Goal: Transaction & Acquisition: Purchase product/service

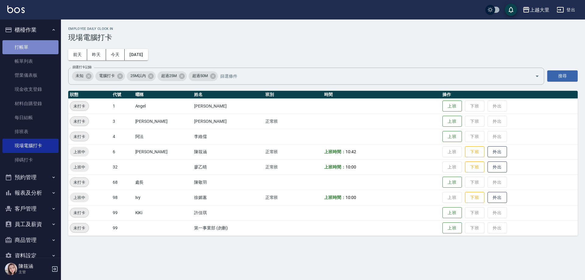
click at [31, 51] on link "打帳單" at bounding box center [30, 47] width 56 height 14
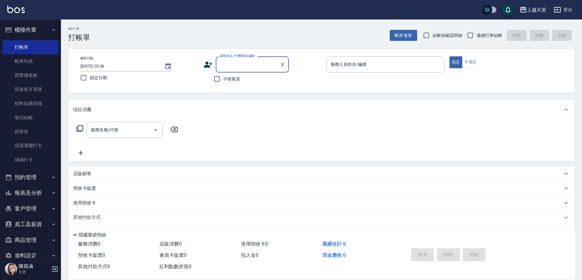
click at [217, 76] on input "不留客資" at bounding box center [216, 78] width 13 height 13
checkbox input "true"
click at [472, 34] on input "連續打單結帳" at bounding box center [470, 35] width 13 height 13
checkbox input "true"
click at [369, 59] on input "服務人員姓名/編號" at bounding box center [385, 64] width 113 height 11
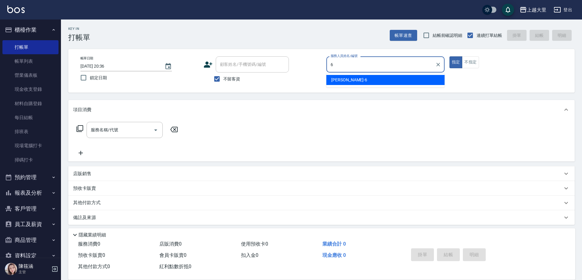
type input "[PERSON_NAME]比-6"
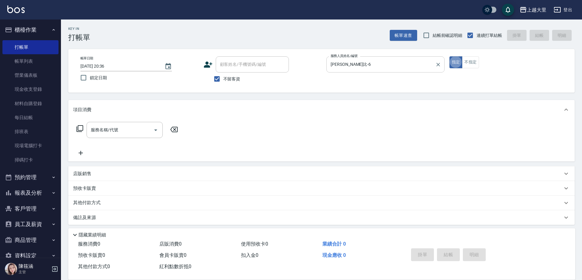
type button "true"
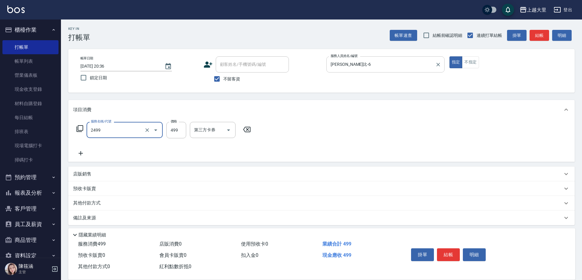
type input "499洗剪(2499)"
type input "500"
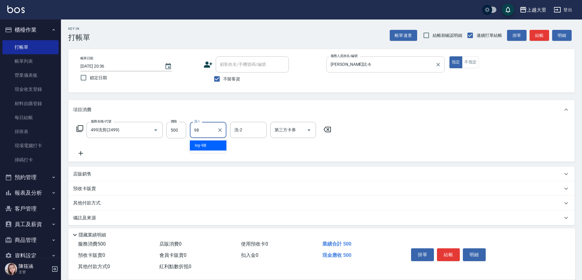
type input "Ivy-98"
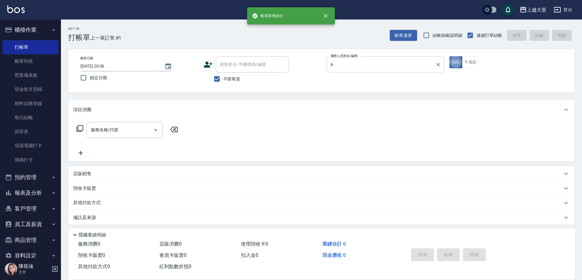
type input "[PERSON_NAME]比-6"
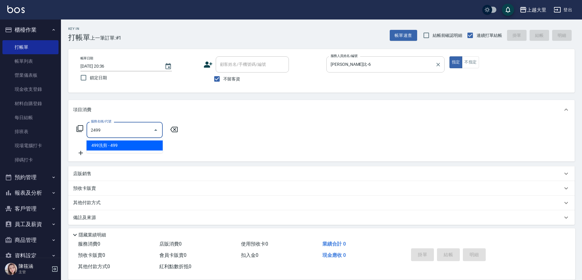
type input "499洗剪(2499)"
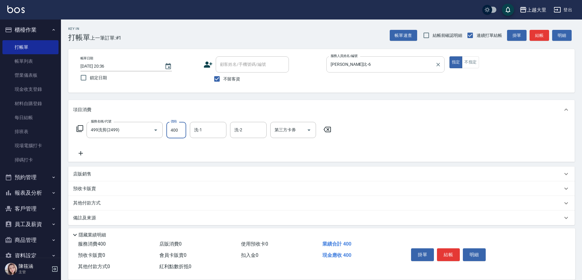
type input "400"
type input "[PERSON_NAME]-32"
click at [309, 129] on icon "Open" at bounding box center [308, 129] width 7 height 7
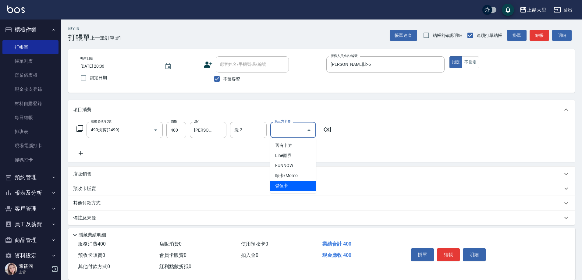
click at [279, 183] on span "儲值卡" at bounding box center [293, 186] width 46 height 10
type input "儲值卡"
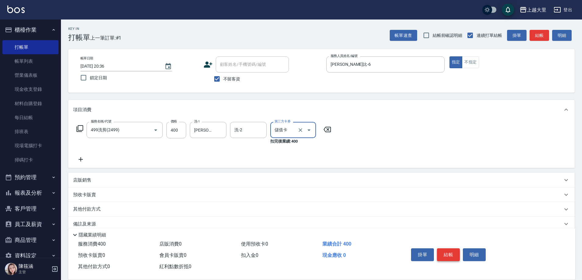
click at [449, 253] on button "結帳" at bounding box center [448, 254] width 23 height 13
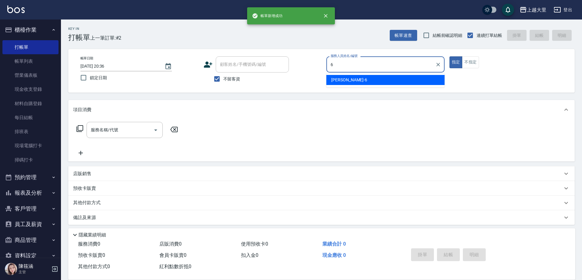
type input "[PERSON_NAME]比-6"
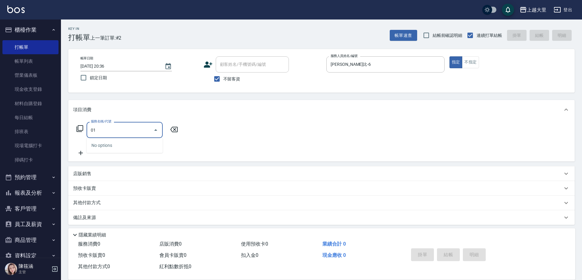
type input "0"
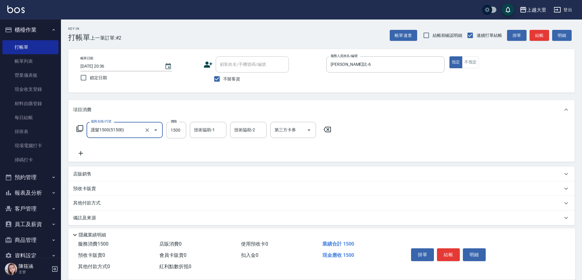
type input "護髮1500(51500)"
type input "Ivy-98"
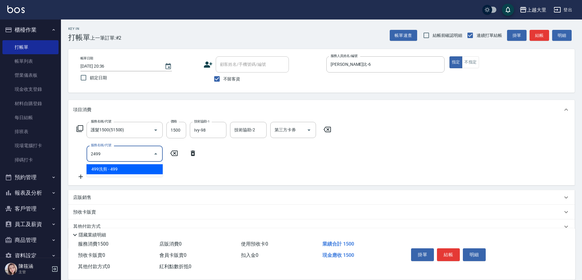
type input "499洗剪(2499)"
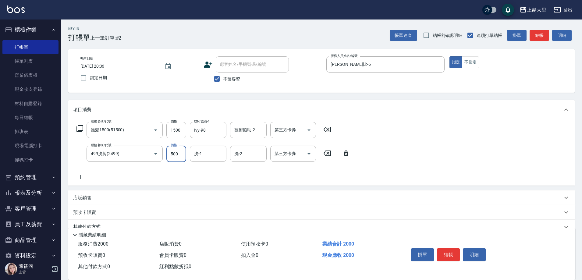
type input "500"
type input "Ivy-98"
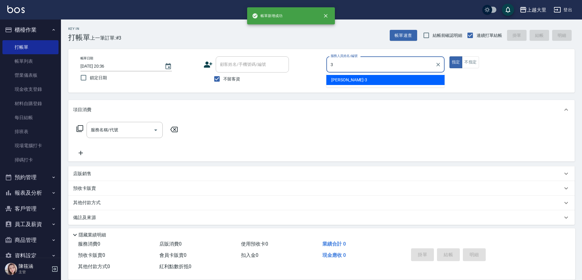
type input "[PERSON_NAME]-3"
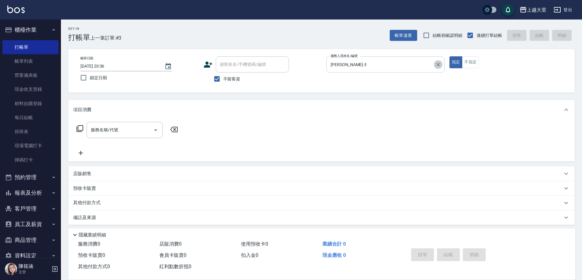
click at [438, 62] on icon "Clear" at bounding box center [438, 65] width 6 height 6
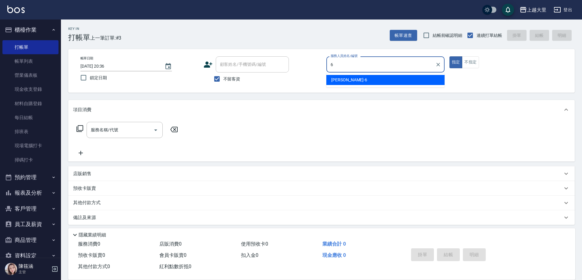
type input "[PERSON_NAME]比-6"
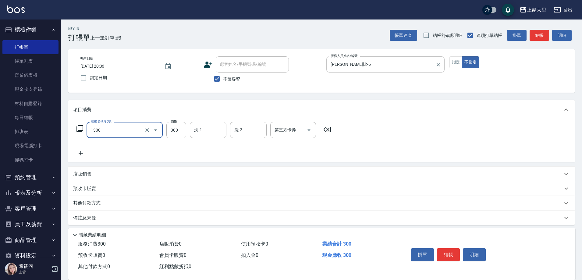
type input "健康洗髮(1300)"
type input "[PERSON_NAME]-32"
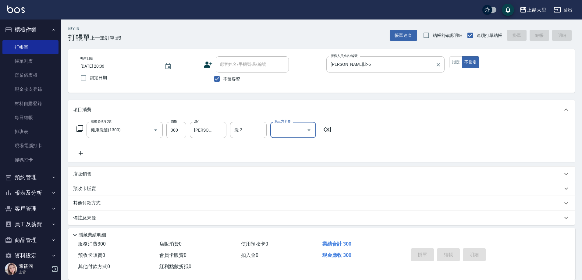
type input "[DATE] 20:37"
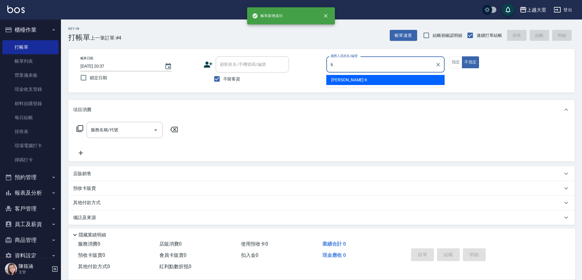
type input "[PERSON_NAME]比-6"
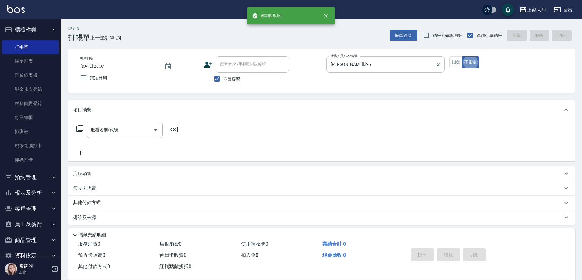
type button "false"
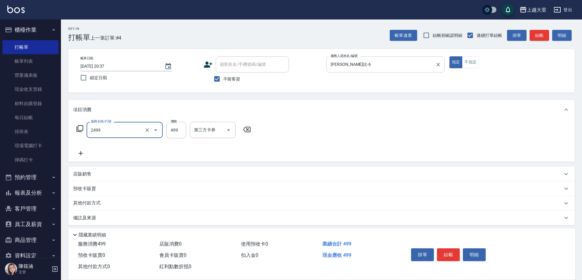
type input "499洗剪(2499)"
type input "500"
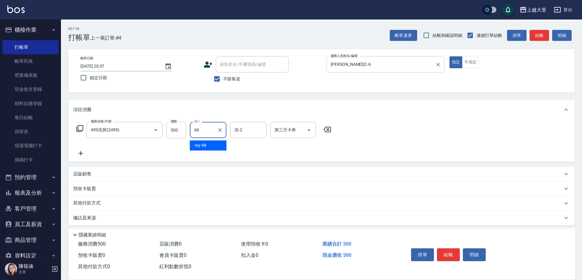
type input "Ivy-98"
click at [308, 129] on icon "Open" at bounding box center [308, 129] width 7 height 7
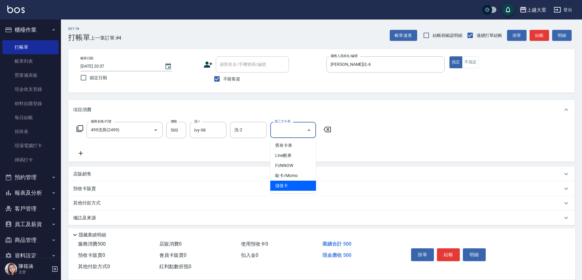
click at [295, 184] on span "儲值卡" at bounding box center [293, 186] width 46 height 10
type input "儲值卡"
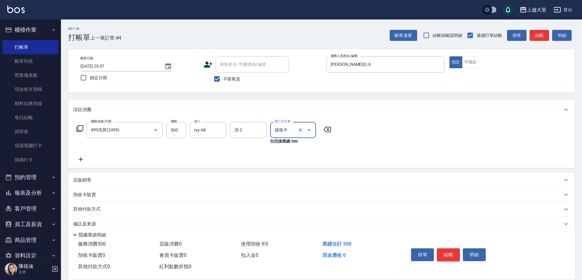
click at [445, 251] on button "結帳" at bounding box center [448, 254] width 23 height 13
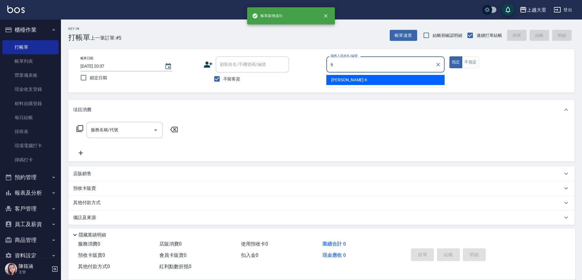
type input "[PERSON_NAME]比-6"
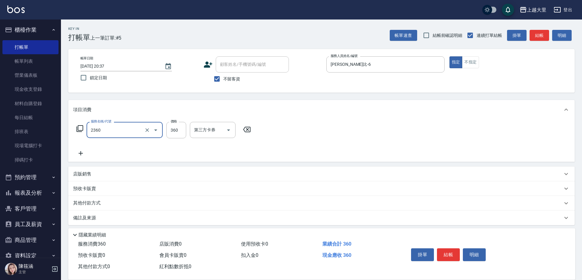
type input "洗+剪360(2360)"
click at [204, 129] on input "洗-1" at bounding box center [208, 130] width 31 height 11
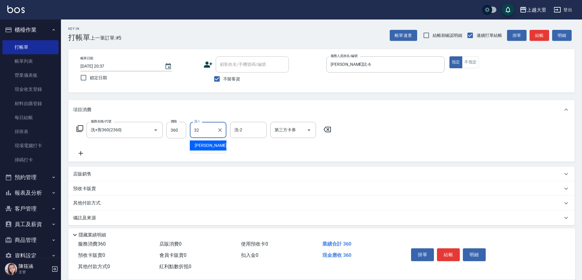
type input "[PERSON_NAME]-32"
click at [308, 130] on icon "Open" at bounding box center [308, 130] width 3 height 2
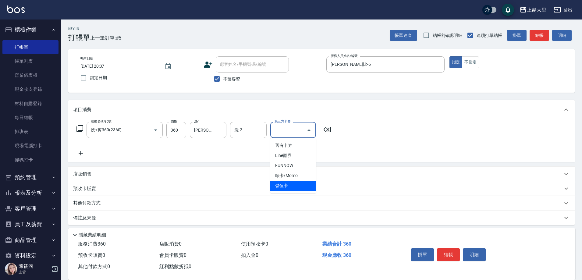
click at [299, 185] on span "儲值卡" at bounding box center [293, 186] width 46 height 10
type input "儲值卡"
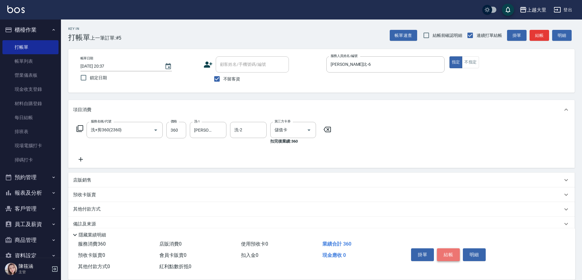
click at [454, 250] on button "結帳" at bounding box center [448, 254] width 23 height 13
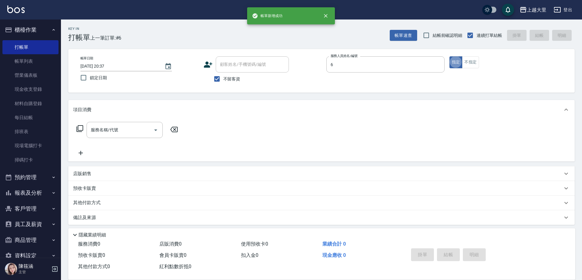
type input "[PERSON_NAME]比-6"
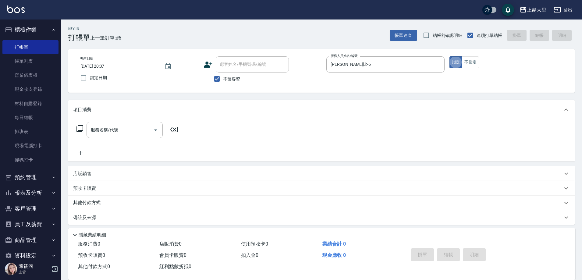
click at [95, 175] on div "店販銷售" at bounding box center [317, 174] width 489 height 6
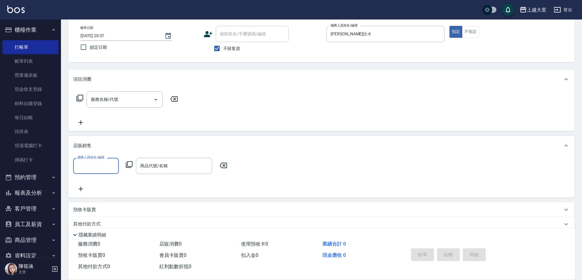
click at [107, 169] on input "服務人員姓名/編號" at bounding box center [96, 166] width 40 height 11
type input "[PERSON_NAME]比-6"
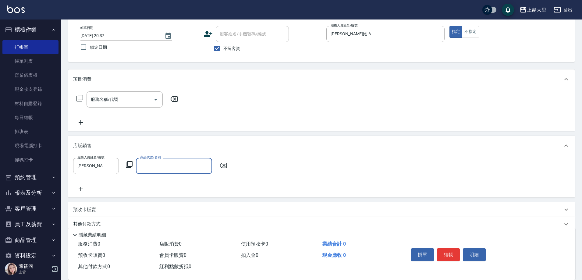
click at [128, 165] on icon at bounding box center [128, 164] width 7 height 7
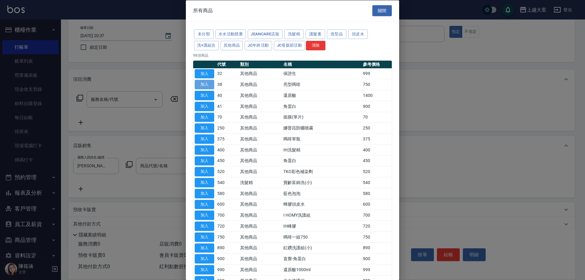
click at [207, 84] on button "加入" at bounding box center [204, 84] width 19 height 9
type input "亮型嗎啡"
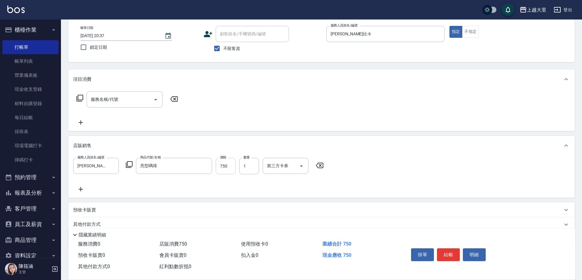
click at [232, 161] on input "750" at bounding box center [226, 166] width 20 height 16
type input "750"
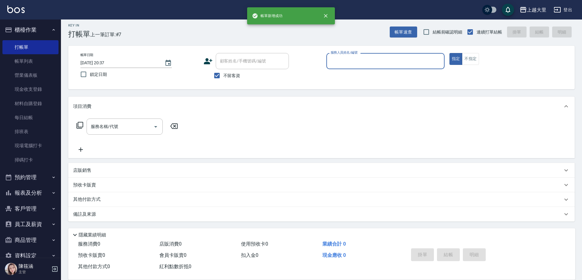
scroll to position [3, 0]
type input "[PERSON_NAME]比-6"
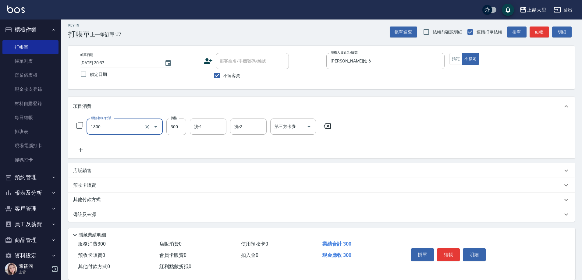
type input "健康洗髮(1300)"
type input "[PERSON_NAME]-32"
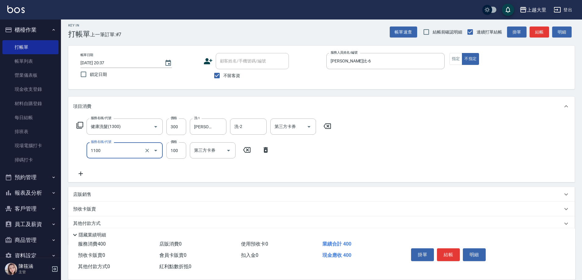
type input "造型(1100)"
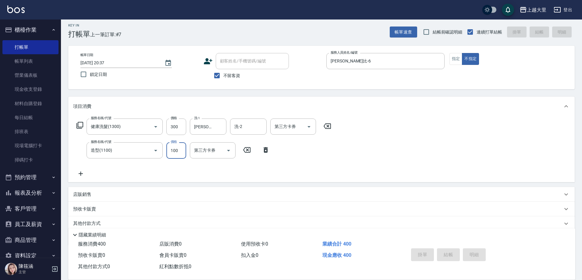
type input "[DATE] 20:38"
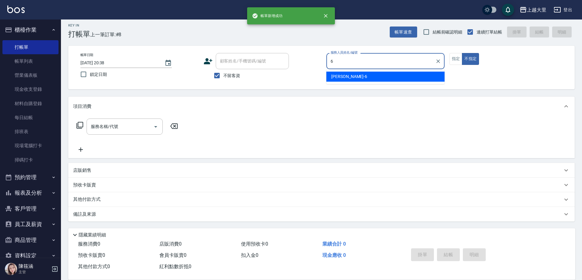
type input "[PERSON_NAME]比-6"
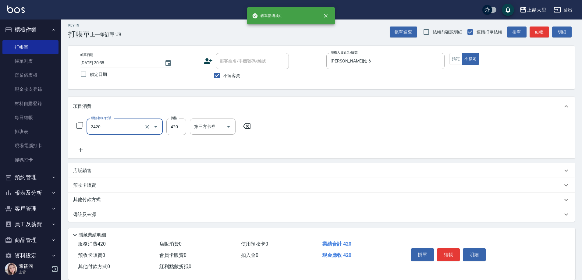
type input "洗+剪420(2420)"
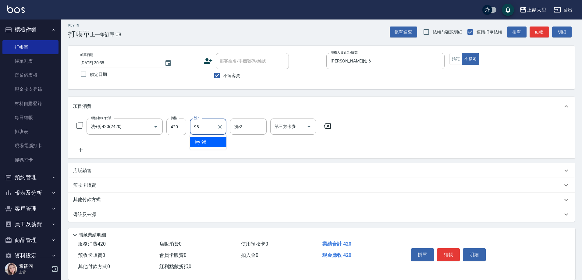
type input "Ivy-98"
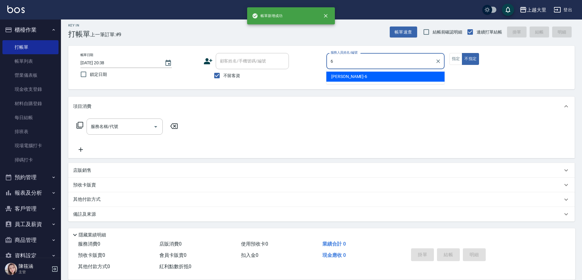
type input "[PERSON_NAME]比-6"
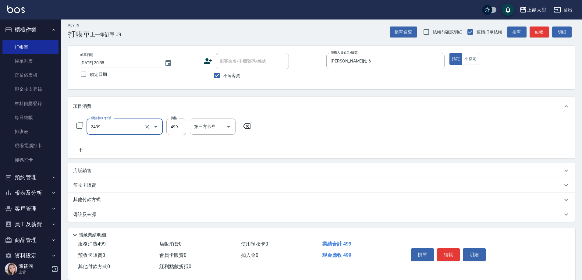
type input "499洗剪(2499)"
type input "500"
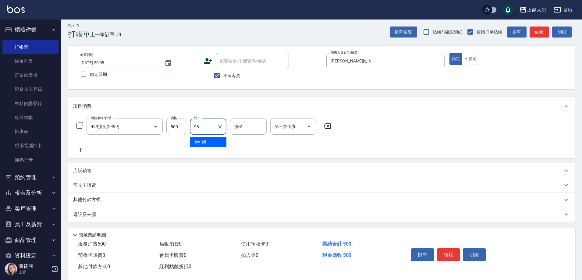
type input "Ivy-98"
click at [313, 128] on button "Open" at bounding box center [309, 127] width 10 height 10
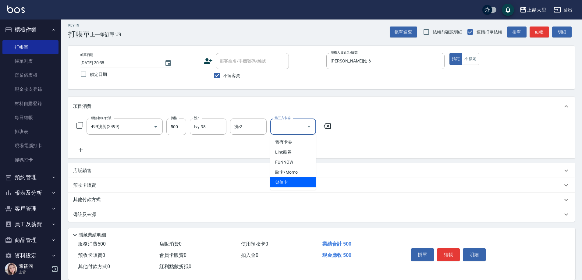
click at [289, 185] on span "儲值卡" at bounding box center [293, 182] width 46 height 10
type input "儲值卡"
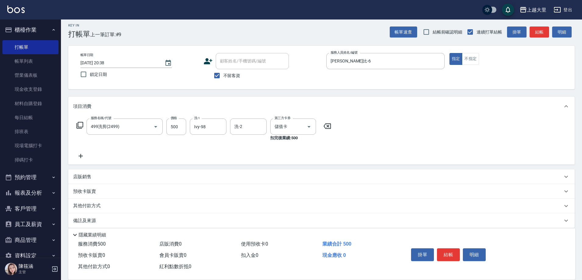
click at [96, 202] on div "其他付款方式" at bounding box center [321, 206] width 506 height 15
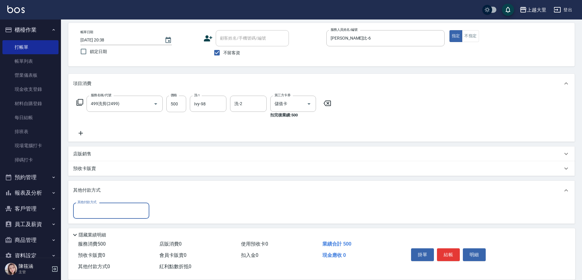
scroll to position [48, 0]
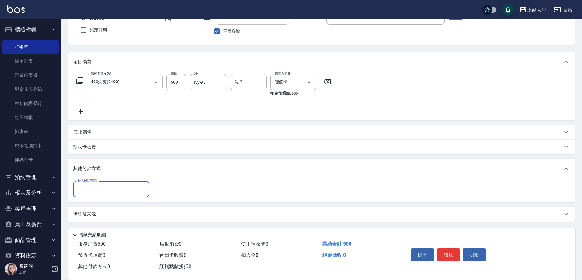
click at [120, 187] on input "其他付款方式" at bounding box center [111, 189] width 71 height 11
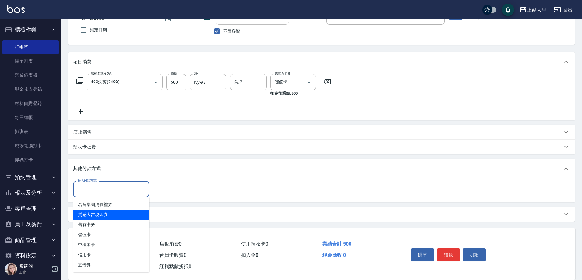
click at [169, 185] on div "其他付款方式 其他付款方式" at bounding box center [321, 189] width 496 height 16
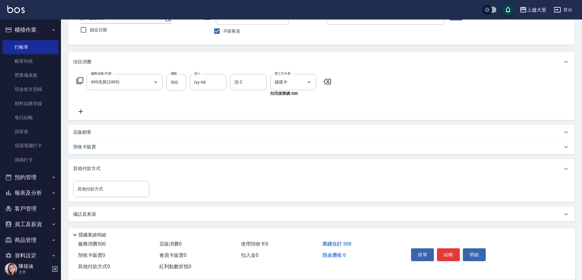
click at [83, 110] on icon at bounding box center [80, 111] width 15 height 7
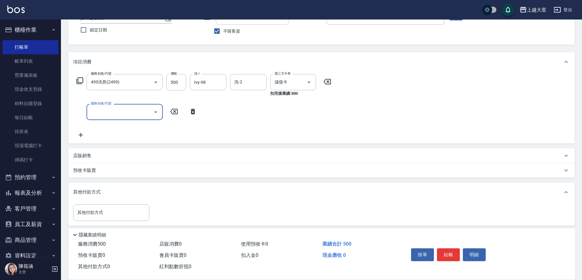
click at [104, 111] on input "服務名稱/代號" at bounding box center [120, 112] width 62 height 11
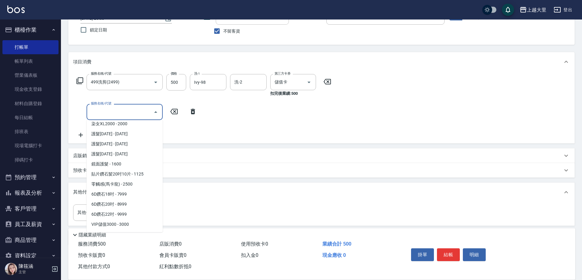
scroll to position [548, 0]
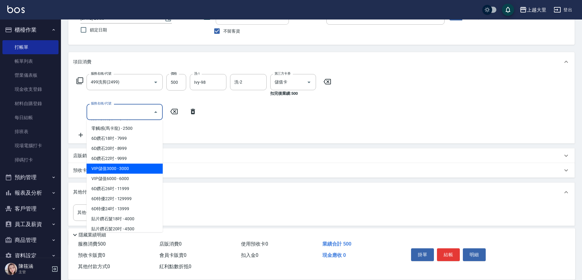
click at [132, 165] on span "VIP儲值3000 - 3000" at bounding box center [125, 169] width 76 height 10
type input "VIP儲值3000(83000)"
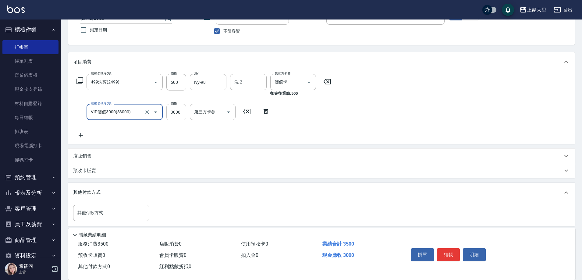
click at [184, 113] on input "3000" at bounding box center [176, 112] width 20 height 16
type input "1000"
click at [446, 250] on button "結帳" at bounding box center [448, 254] width 23 height 13
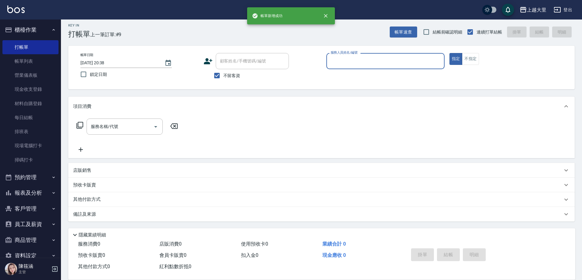
scroll to position [3, 0]
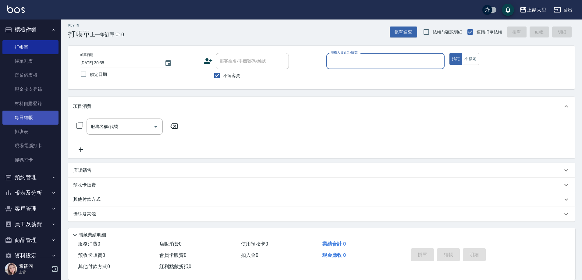
click at [35, 115] on link "每日結帳" at bounding box center [30, 118] width 56 height 14
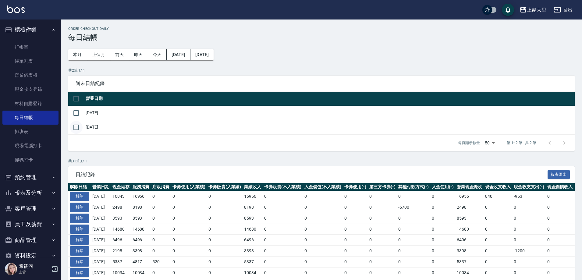
click at [77, 127] on input "checkbox" at bounding box center [76, 127] width 13 height 13
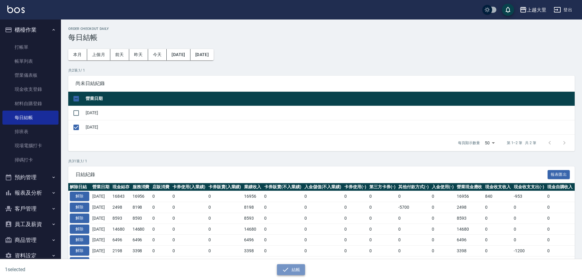
click at [298, 267] on button "結帳" at bounding box center [291, 269] width 28 height 11
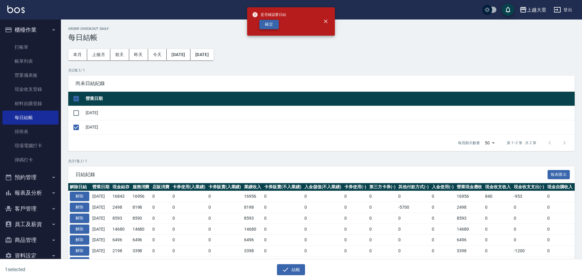
click at [270, 20] on button "確定" at bounding box center [268, 24] width 19 height 9
checkbox input "false"
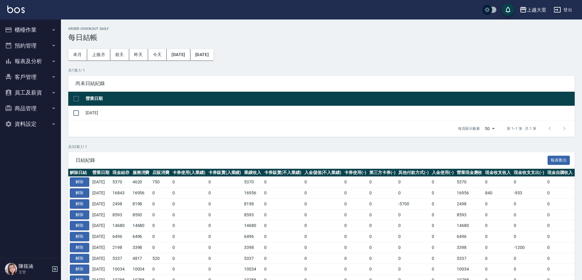
click at [25, 59] on button "報表及分析" at bounding box center [30, 61] width 56 height 16
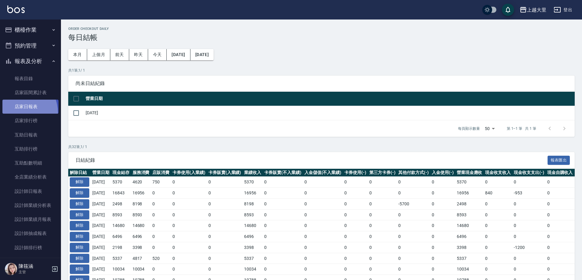
click at [18, 112] on link "店家日報表" at bounding box center [30, 107] width 56 height 14
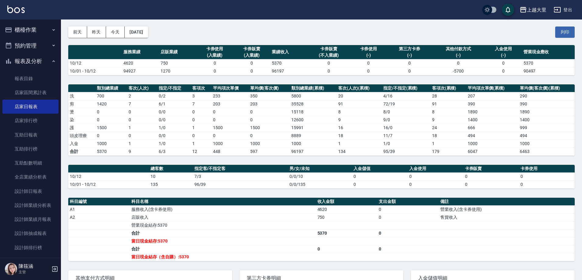
scroll to position [61, 0]
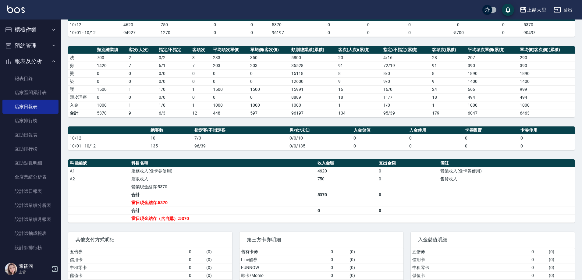
click at [45, 28] on button "櫃檯作業" at bounding box center [30, 30] width 56 height 16
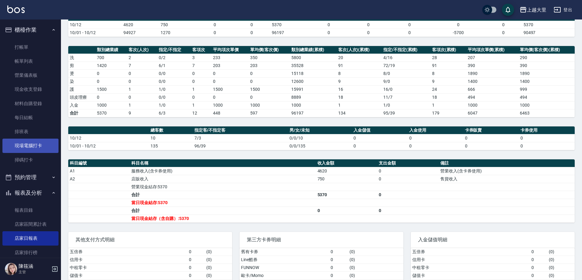
click at [33, 146] on link "現場電腦打卡" at bounding box center [30, 146] width 56 height 14
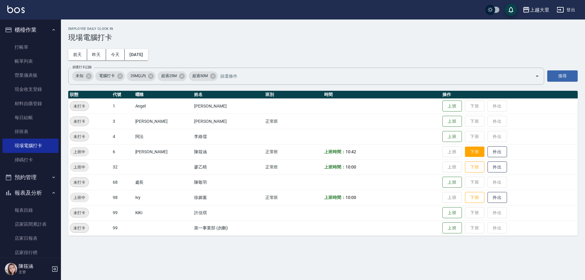
click at [478, 149] on button "下班" at bounding box center [474, 152] width 19 height 11
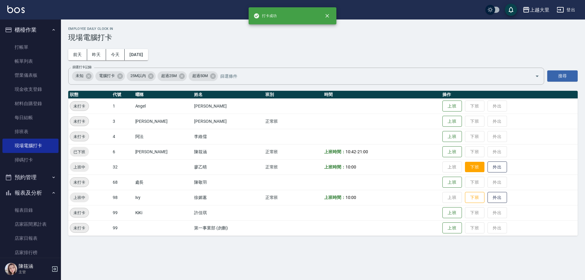
click at [476, 166] on button "下班" at bounding box center [474, 167] width 19 height 11
click at [477, 197] on button "下班" at bounding box center [474, 197] width 19 height 11
